Goal: Find specific page/section: Find specific page/section

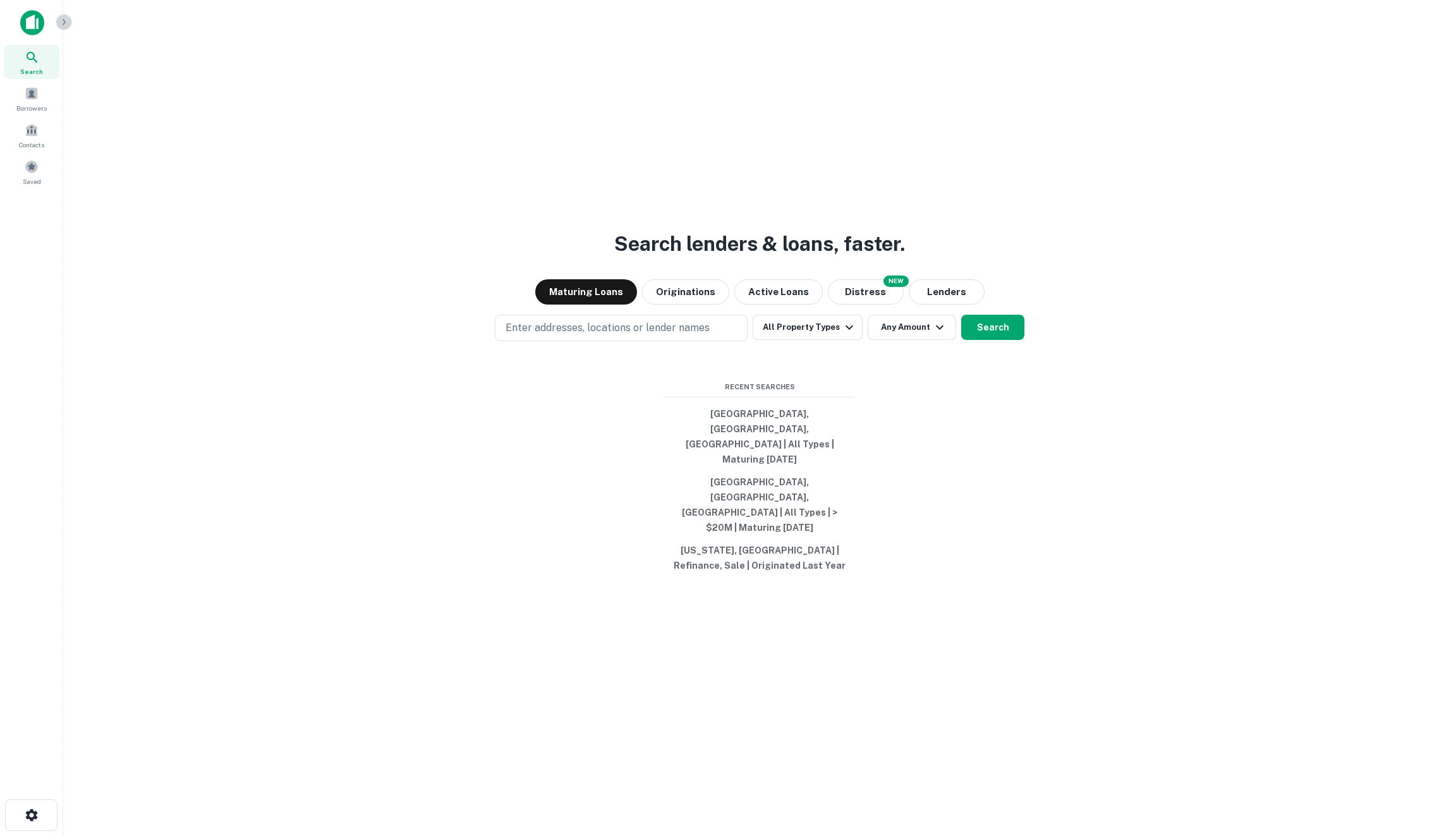
click at [59, 16] on button "button" at bounding box center [64, 22] width 16 height 16
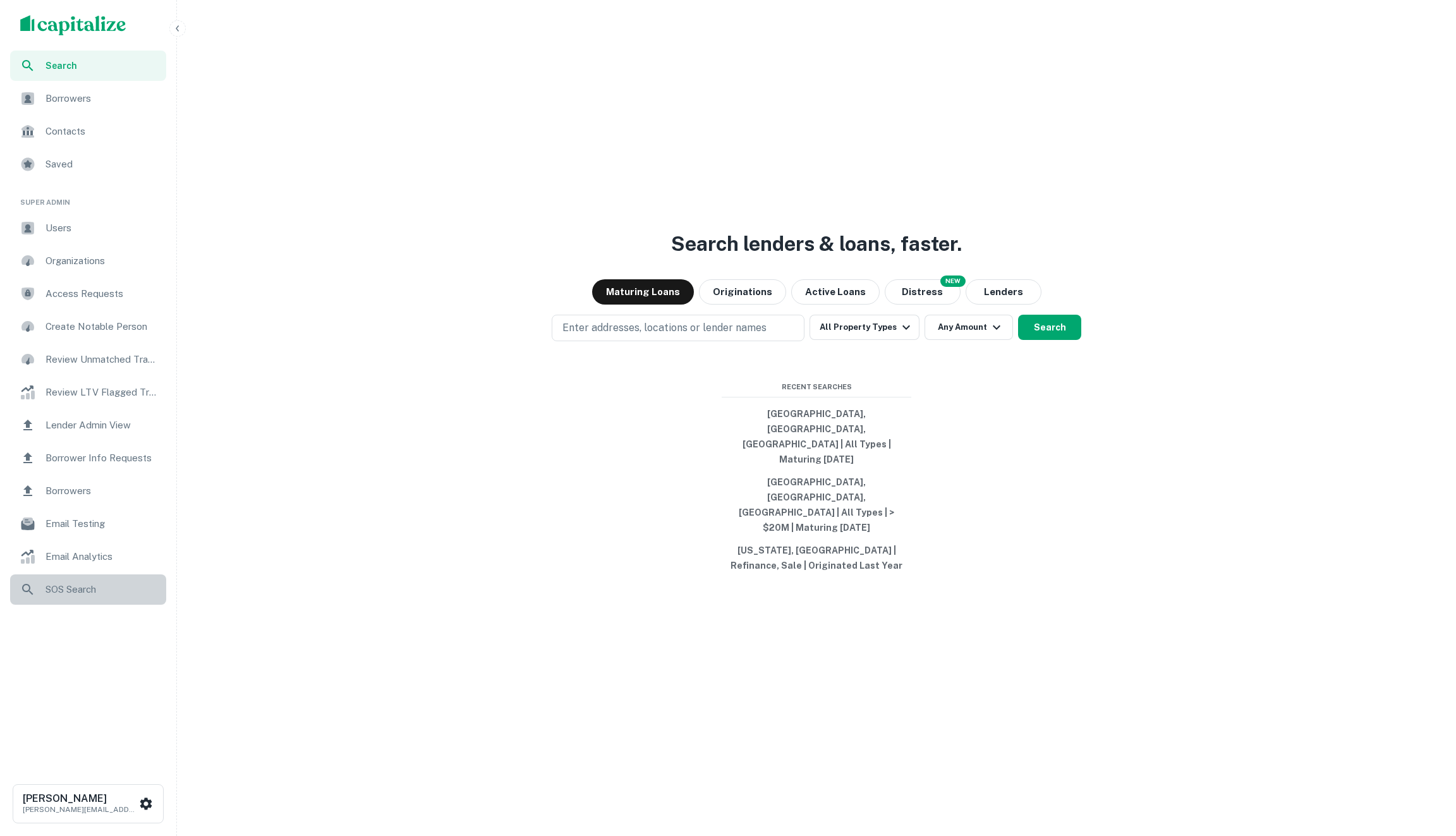
click at [81, 590] on span "SOS Search" at bounding box center [102, 590] width 113 height 16
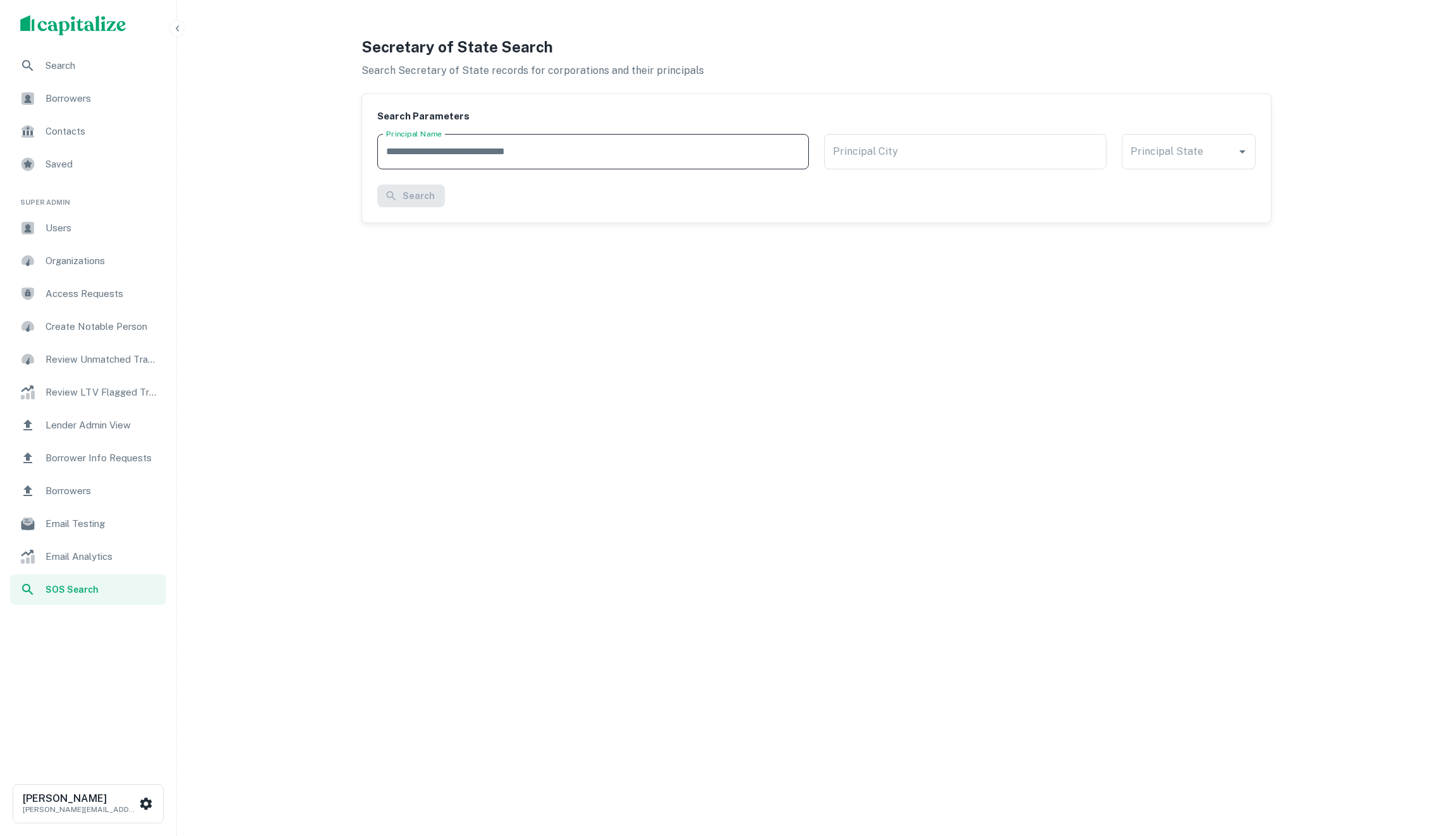
click at [470, 157] on input "Principal Name" at bounding box center [592, 152] width 432 height 36
type input "**********"
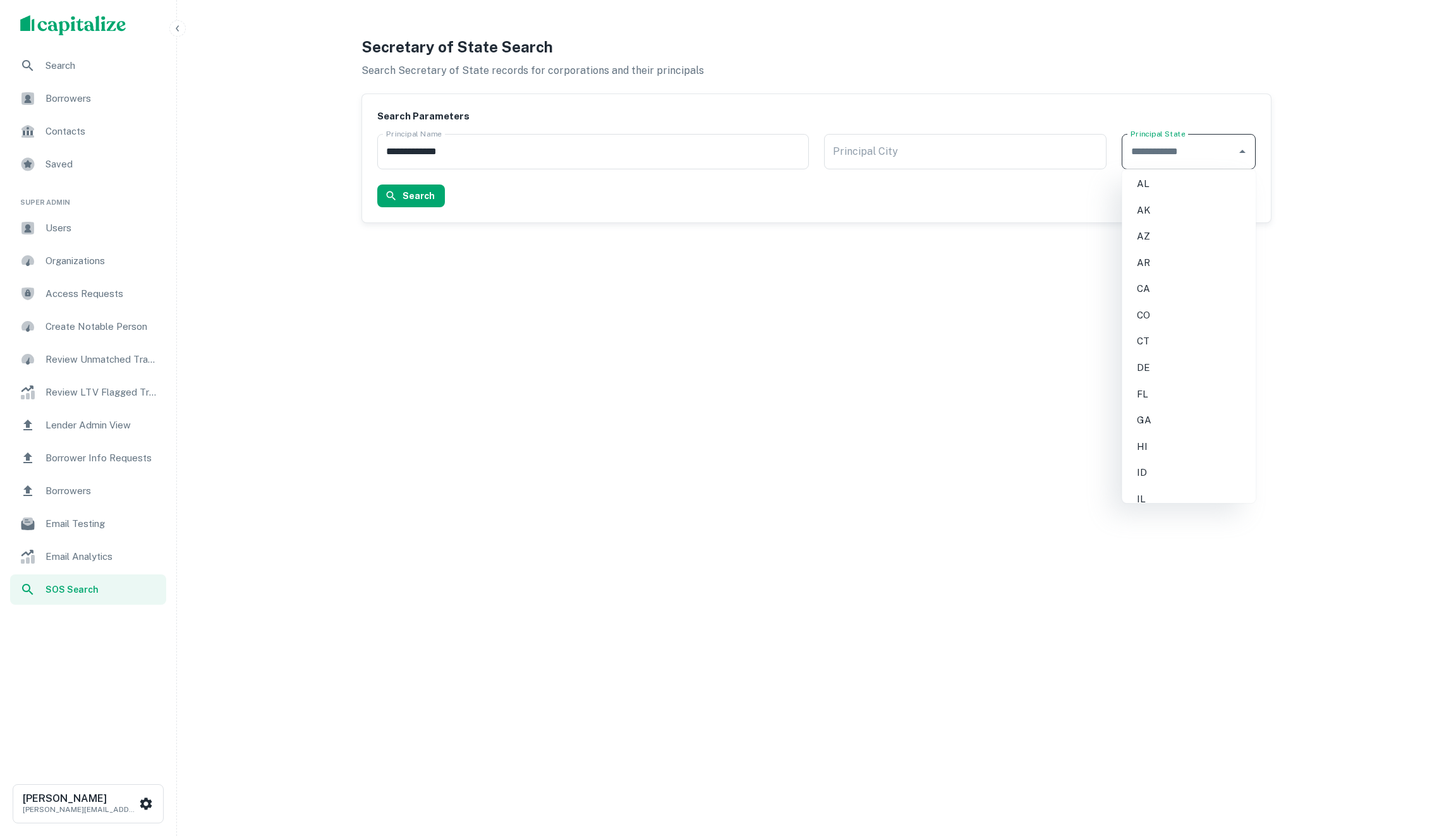
click at [1206, 153] on input "Principal State" at bounding box center [1179, 152] width 104 height 24
click at [1147, 293] on li "CA" at bounding box center [1189, 289] width 124 height 23
type input "**"
click at [414, 196] on button "Search" at bounding box center [411, 195] width 68 height 23
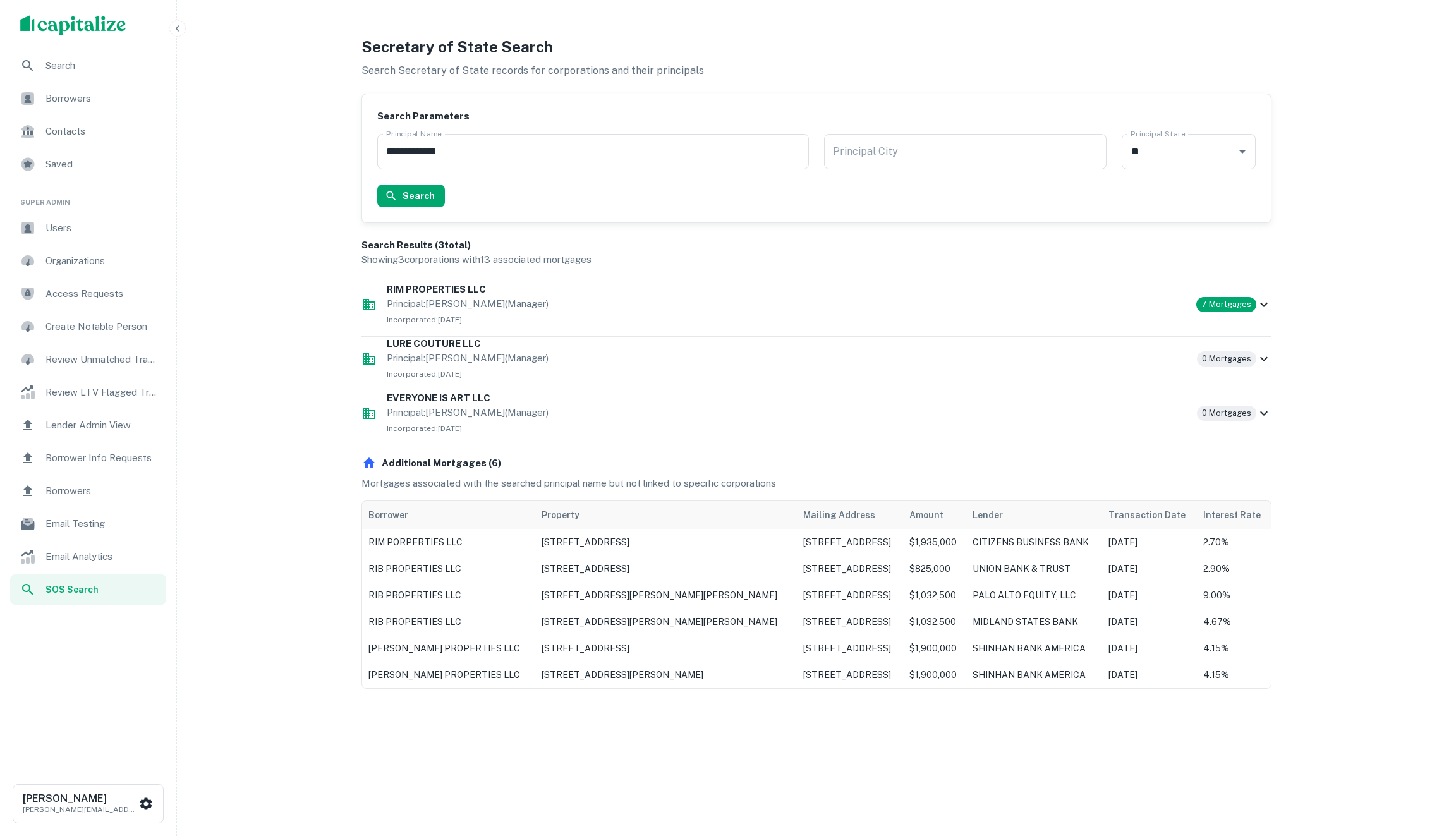
click at [492, 287] on h6 "RIM PROPERTIES LLC" at bounding box center [787, 289] width 800 height 15
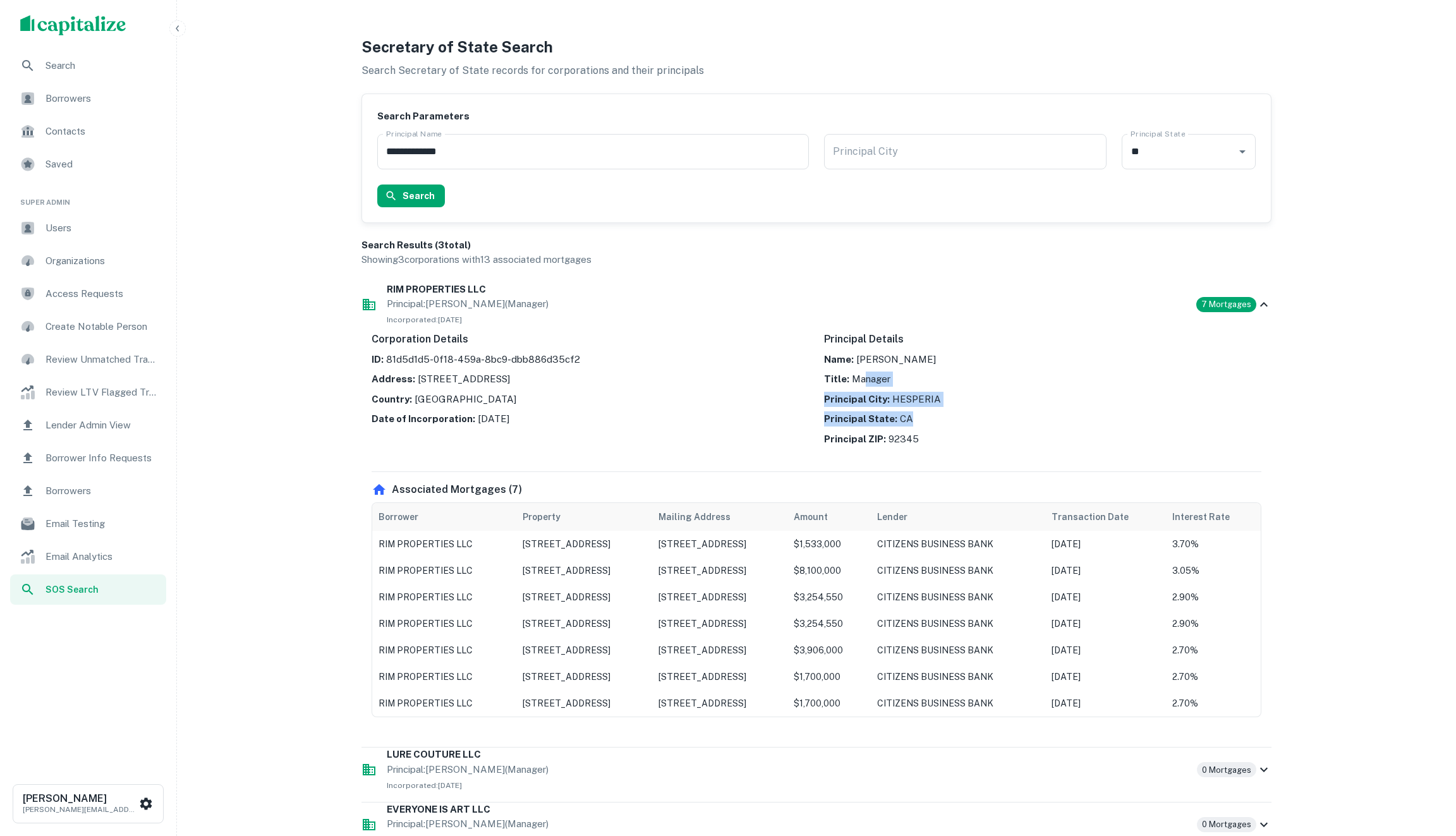
drag, startPoint x: 863, startPoint y: 428, endPoint x: 864, endPoint y: 375, distance: 53.0
click at [864, 375] on div "Name: [PERSON_NAME] Title: Manager Principal City: HESPERIA Principal State: [U…" at bounding box center [1042, 400] width 437 height 95
click at [864, 375] on p "Title: Manager" at bounding box center [1042, 379] width 437 height 16
